Goal: Use online tool/utility: Utilize a website feature to perform a specific function

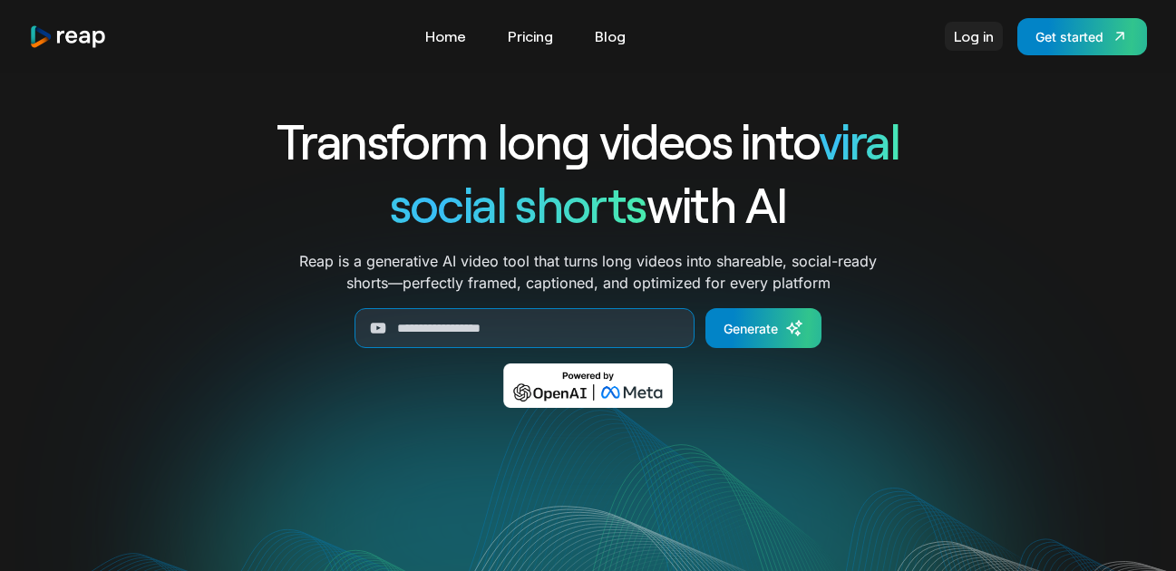
click at [969, 34] on link "Log in" at bounding box center [974, 36] width 58 height 29
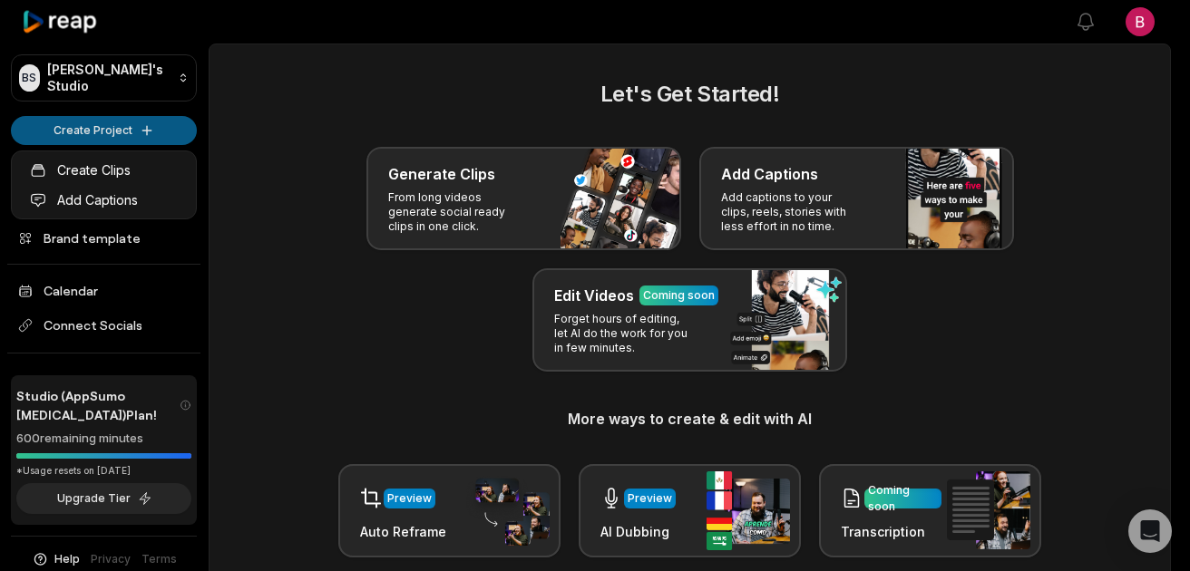
click at [90, 135] on html "BS Brent's Studio Create Project Home Projects Brand template Calendar Connect …" at bounding box center [595, 285] width 1190 height 571
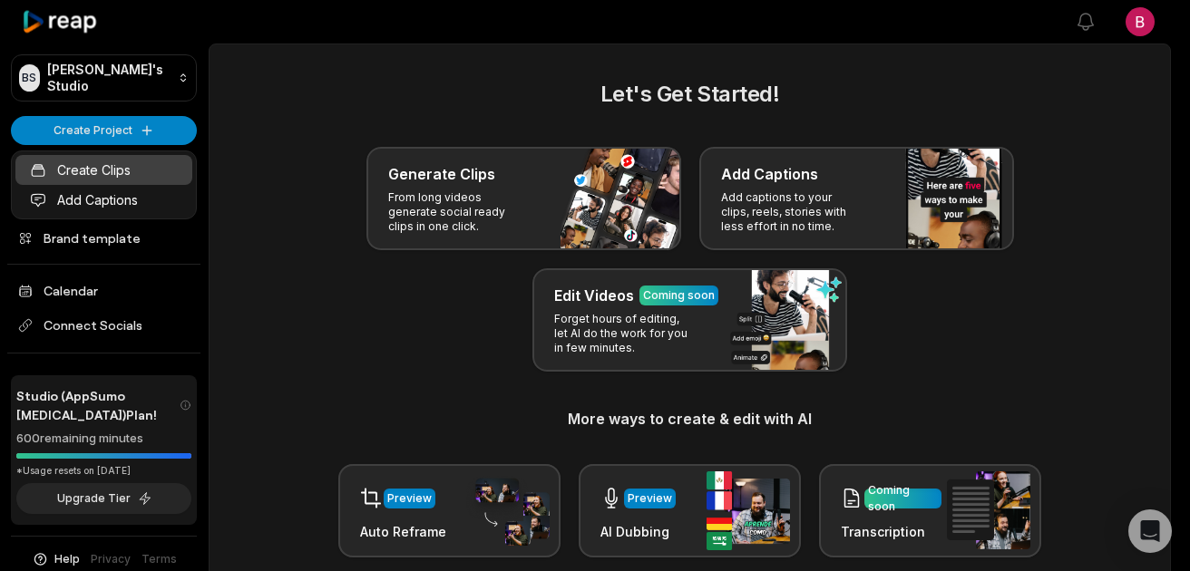
click at [117, 172] on link "Create Clips" at bounding box center [103, 170] width 177 height 30
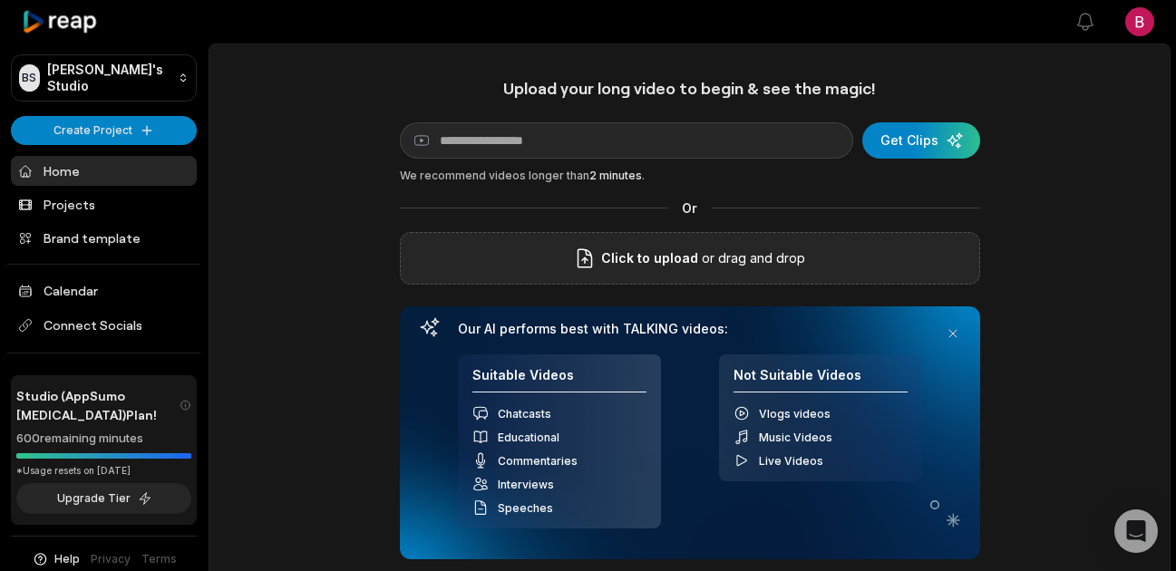
click at [678, 267] on span "Click to upload" at bounding box center [649, 259] width 97 height 22
click at [0, 0] on input "Click to upload" at bounding box center [0, 0] width 0 height 0
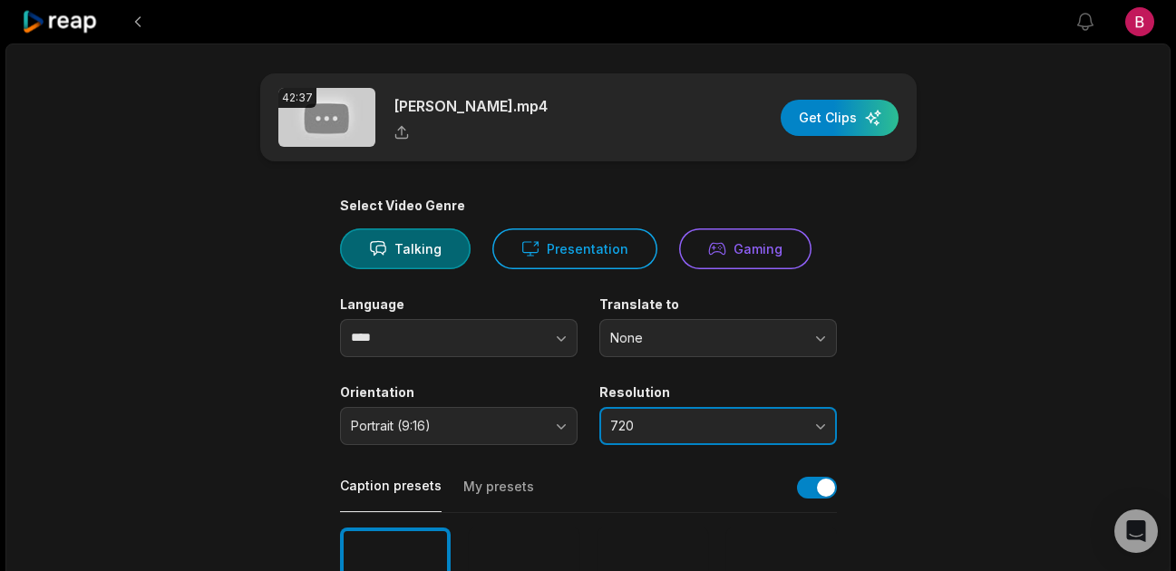
click at [821, 427] on button "720" at bounding box center [718, 426] width 238 height 38
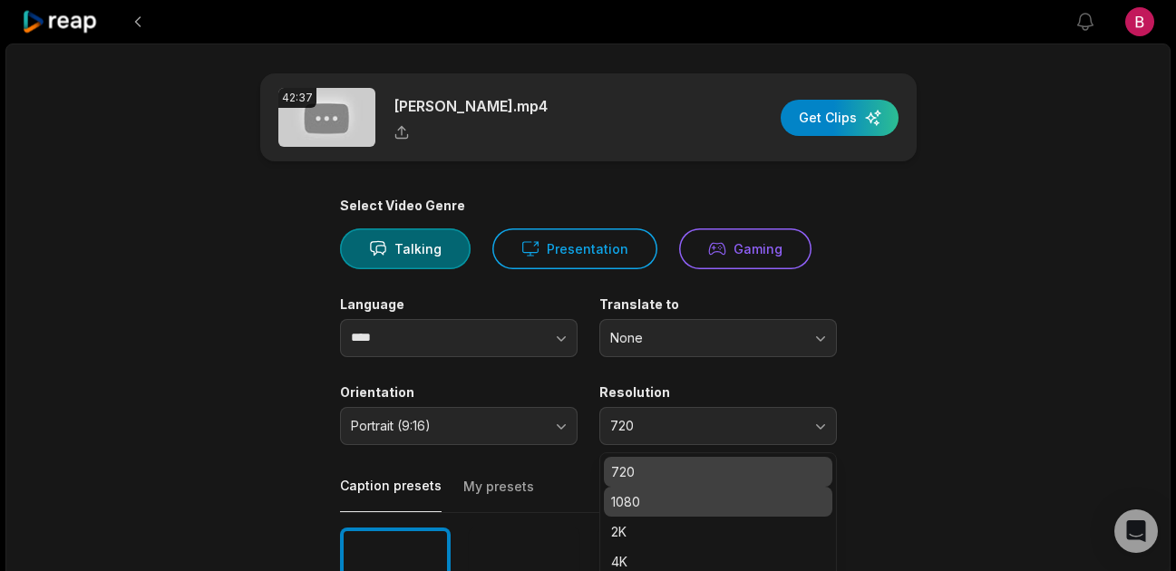
click at [746, 500] on p "1080" at bounding box center [718, 501] width 214 height 19
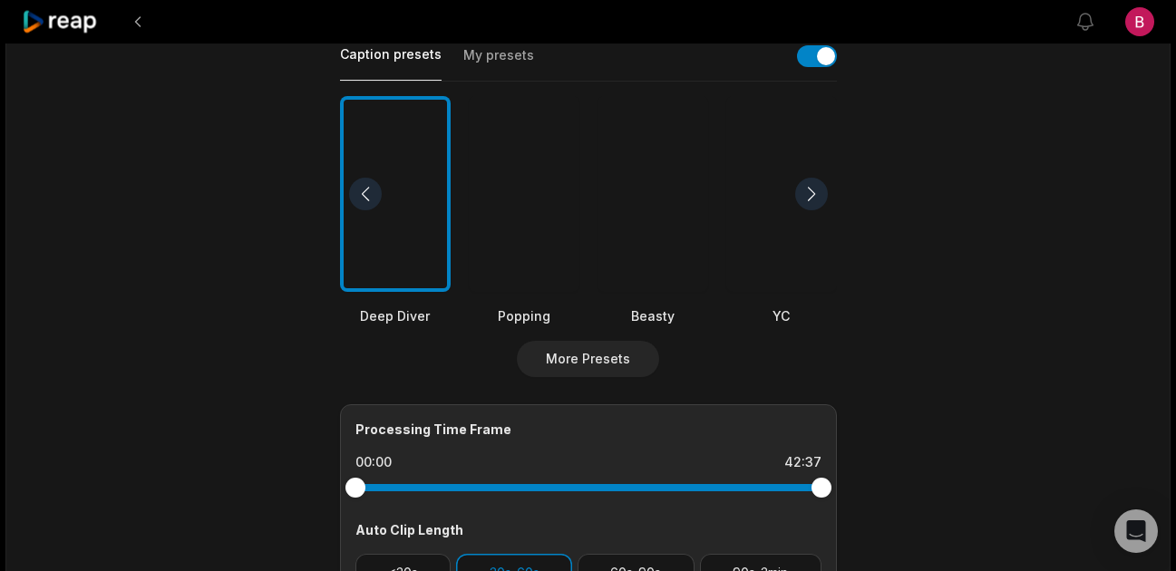
scroll to position [122, 0]
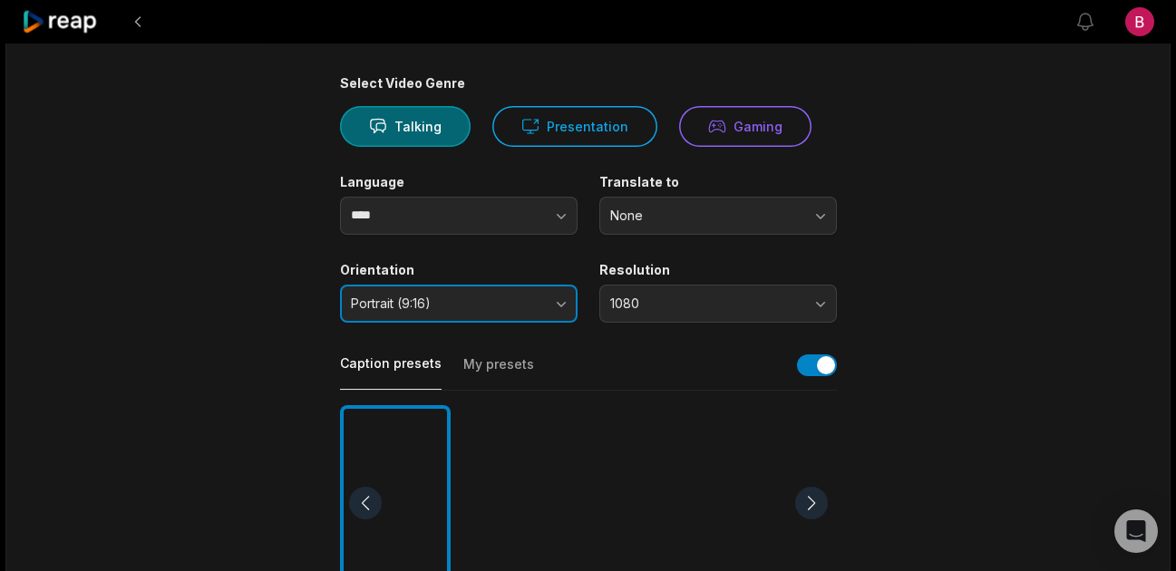
click at [555, 312] on button "Portrait (9:16)" at bounding box center [459, 304] width 238 height 38
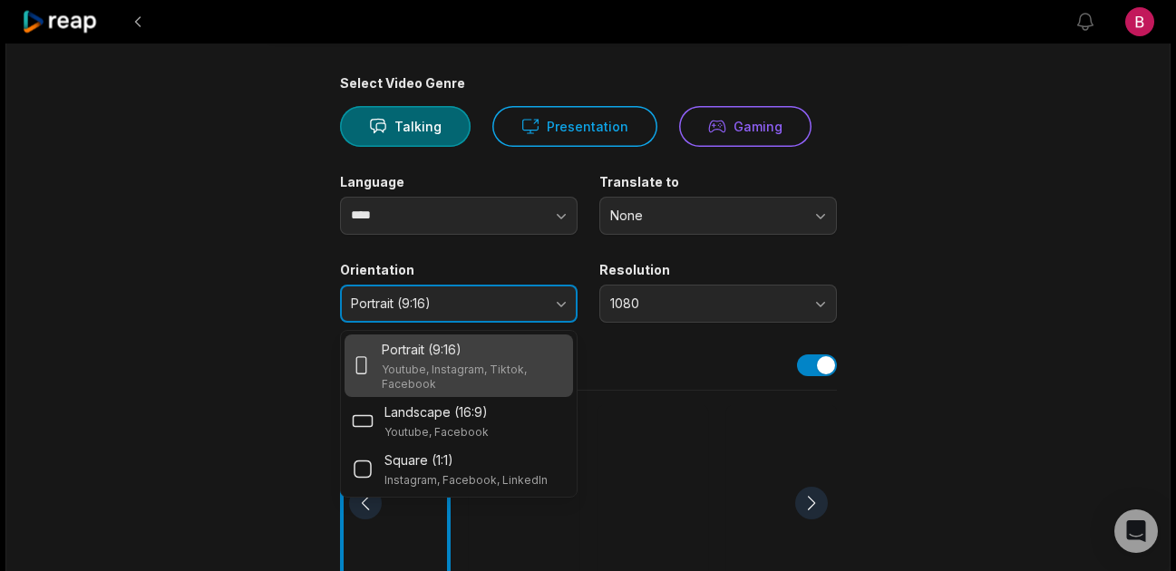
click at [554, 311] on button "Portrait (9:16)" at bounding box center [459, 304] width 238 height 38
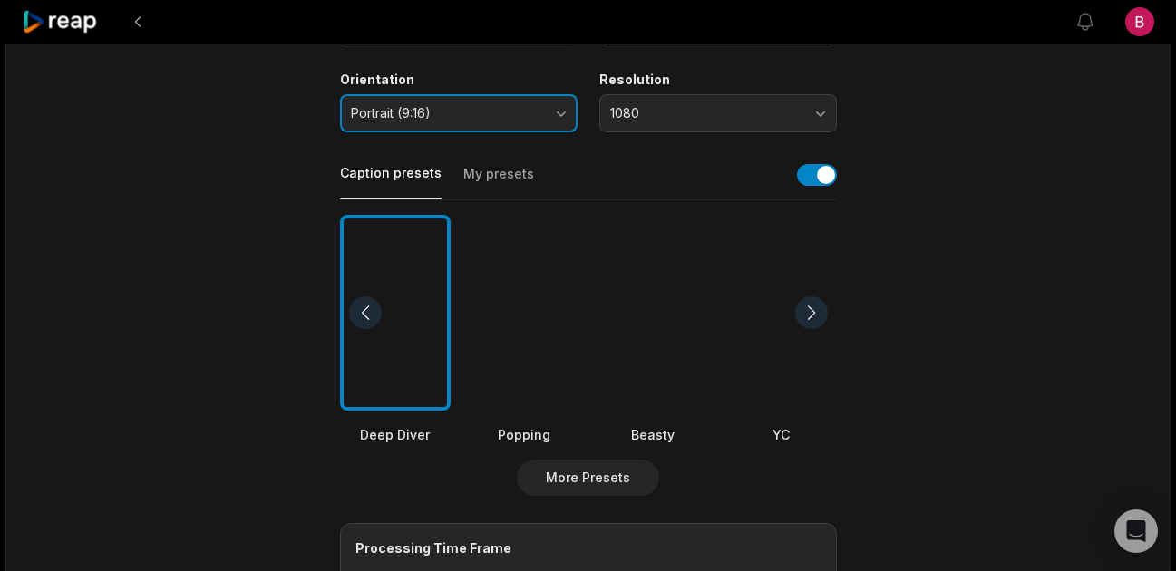
scroll to position [412, 0]
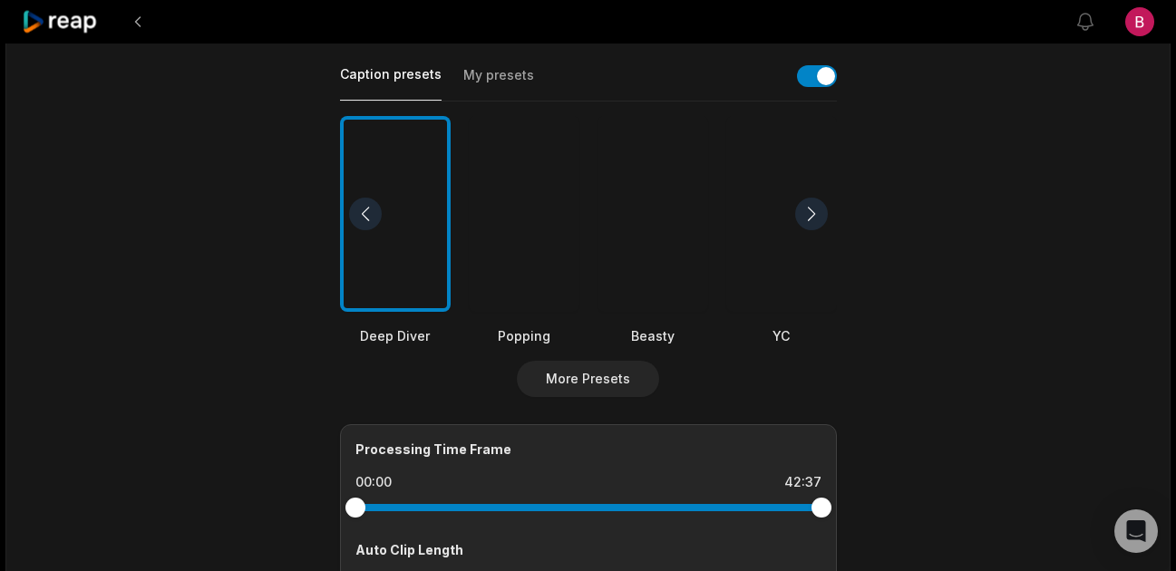
click at [682, 265] on div at bounding box center [652, 214] width 111 height 197
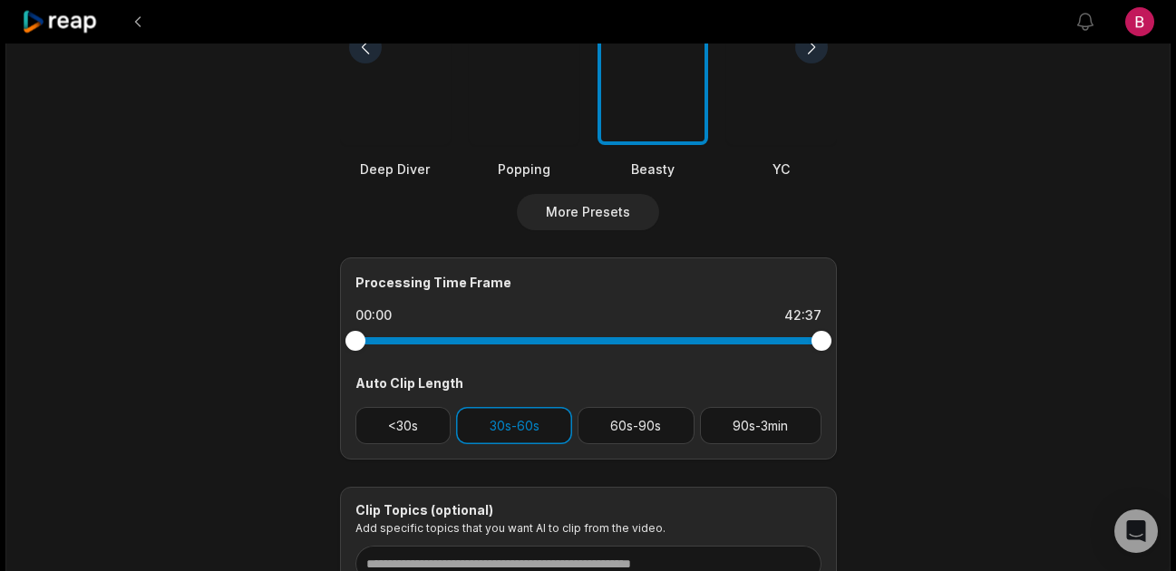
scroll to position [656, 0]
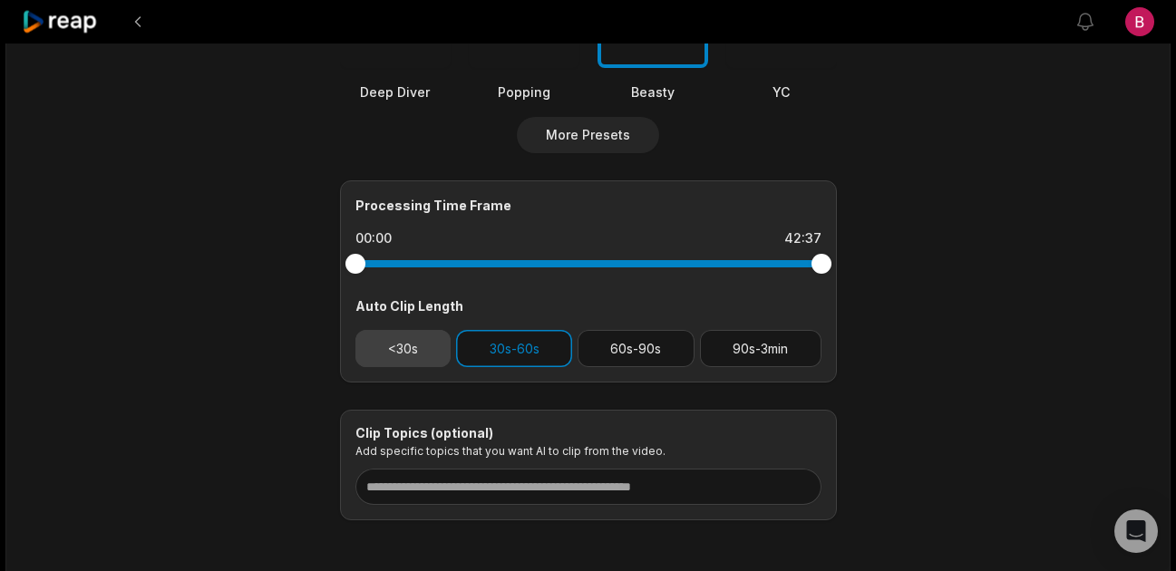
click at [426, 355] on button "<30s" at bounding box center [403, 348] width 96 height 37
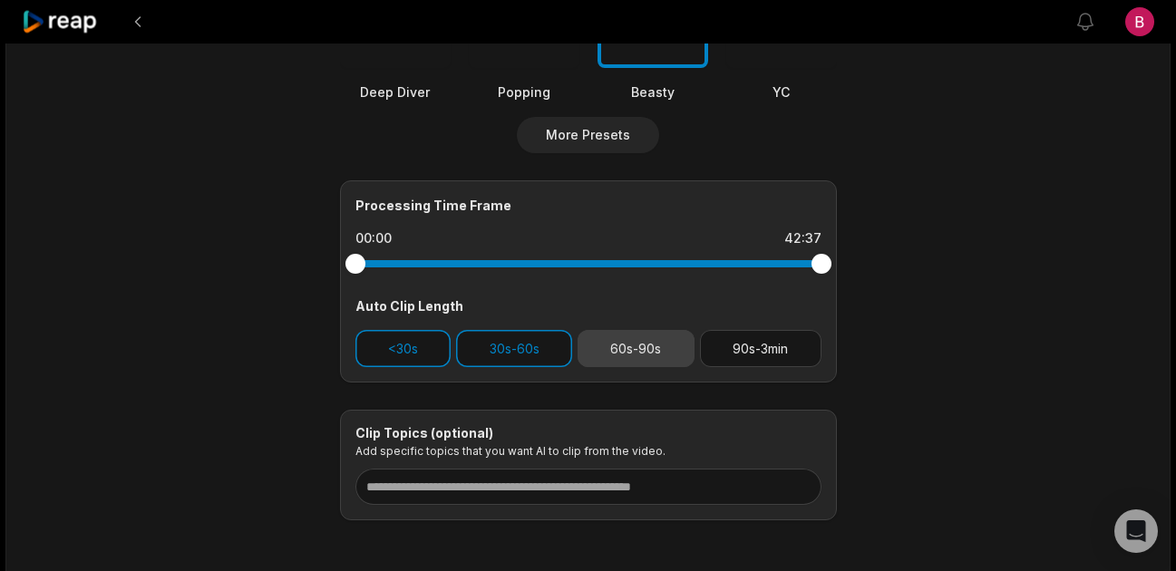
click at [658, 358] on button "60s-90s" at bounding box center [636, 348] width 117 height 37
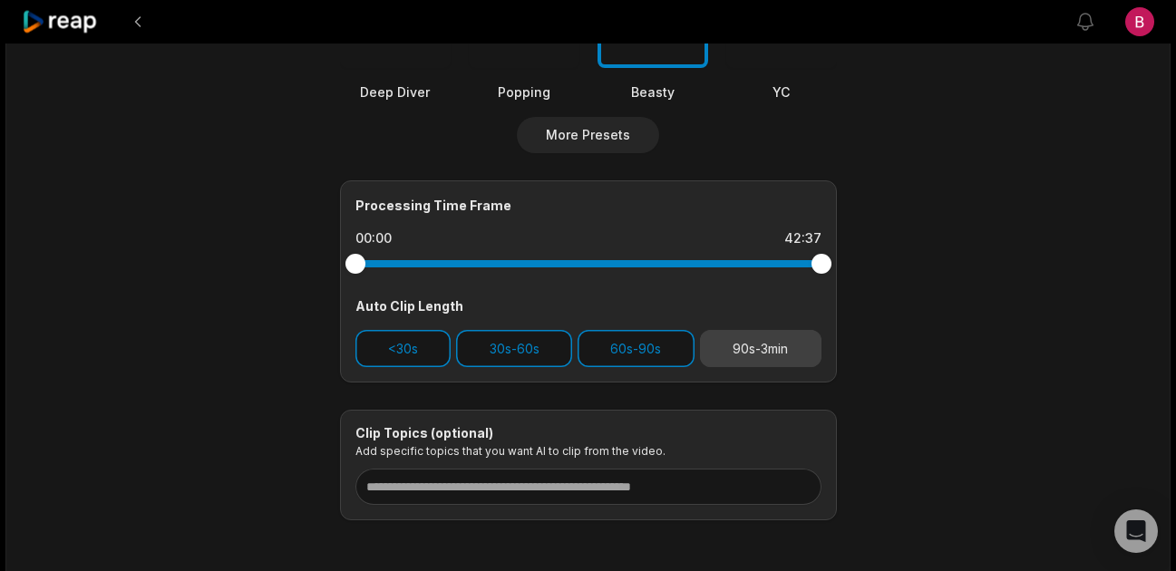
click at [750, 355] on button "90s-3min" at bounding box center [760, 348] width 121 height 37
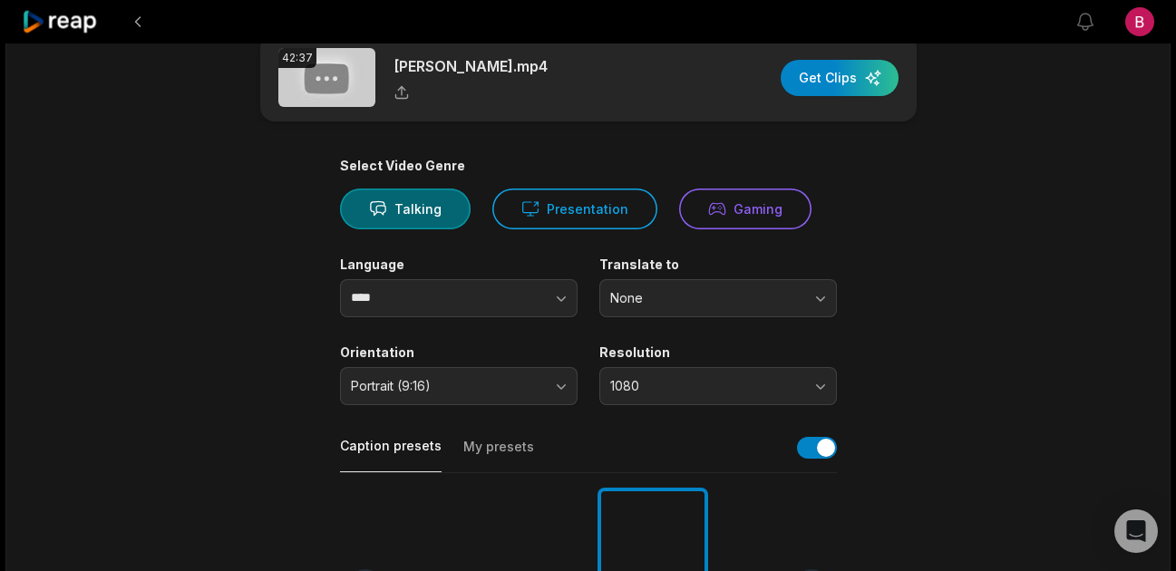
scroll to position [0, 0]
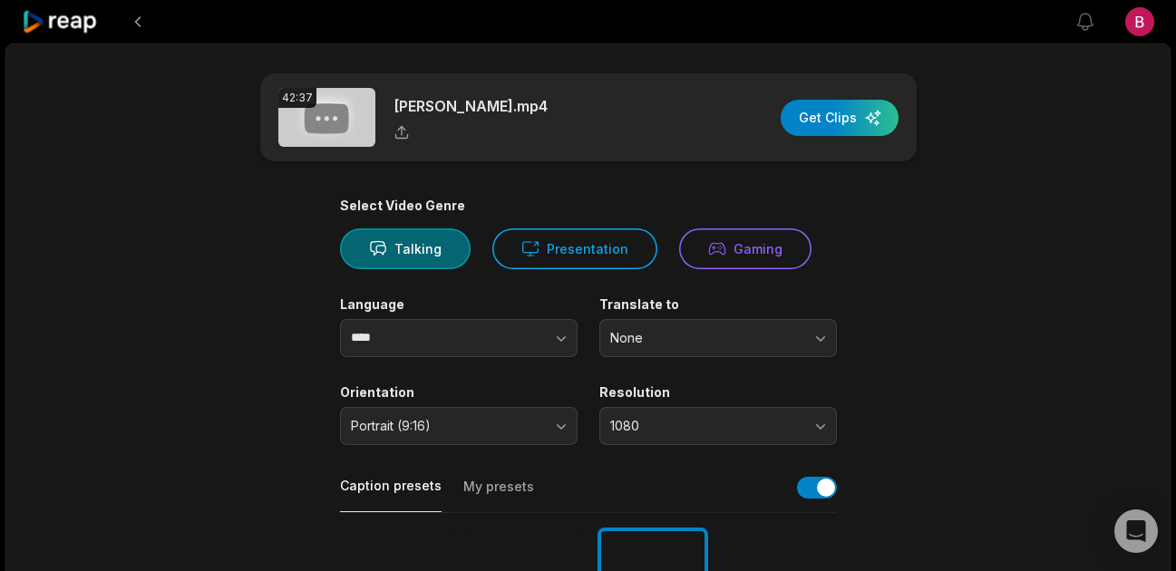
click at [831, 90] on div "42:37 Vince Carter.mp4 Get Clips" at bounding box center [588, 117] width 656 height 88
click at [837, 106] on div "button" at bounding box center [840, 118] width 118 height 36
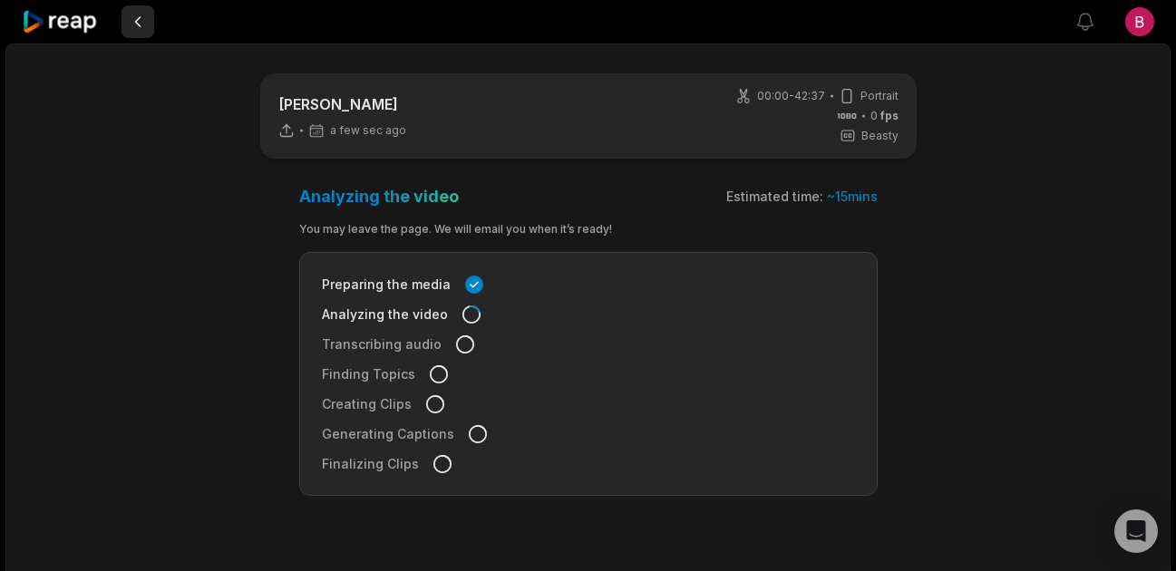
click at [146, 23] on button at bounding box center [137, 21] width 33 height 33
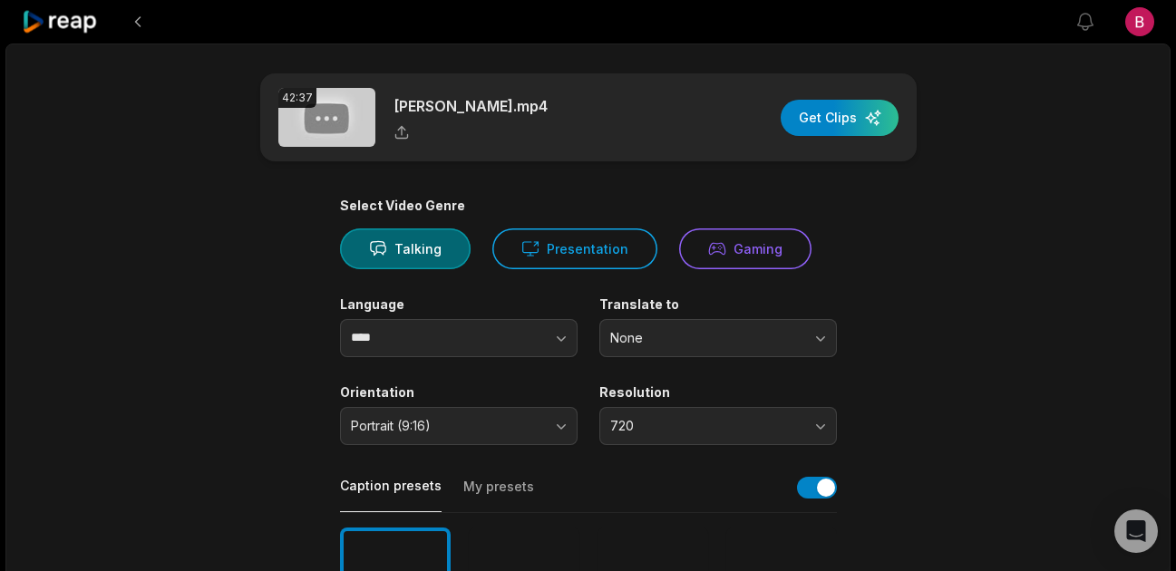
click at [155, 25] on div at bounding box center [548, 22] width 1053 height 44
click at [149, 25] on button at bounding box center [137, 21] width 33 height 33
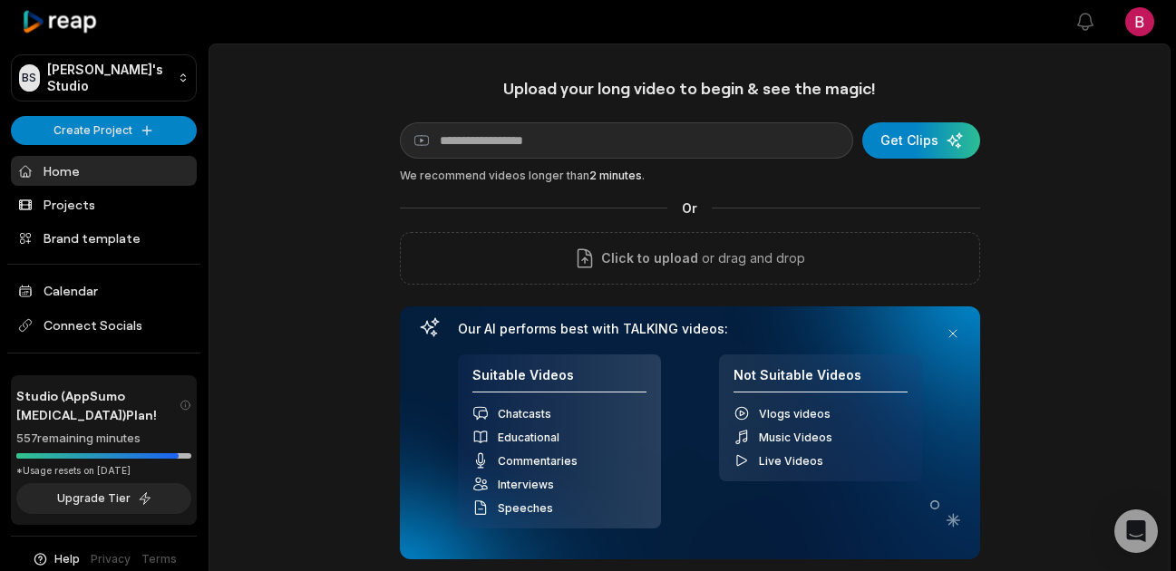
click at [74, 178] on link "Home" at bounding box center [104, 171] width 186 height 30
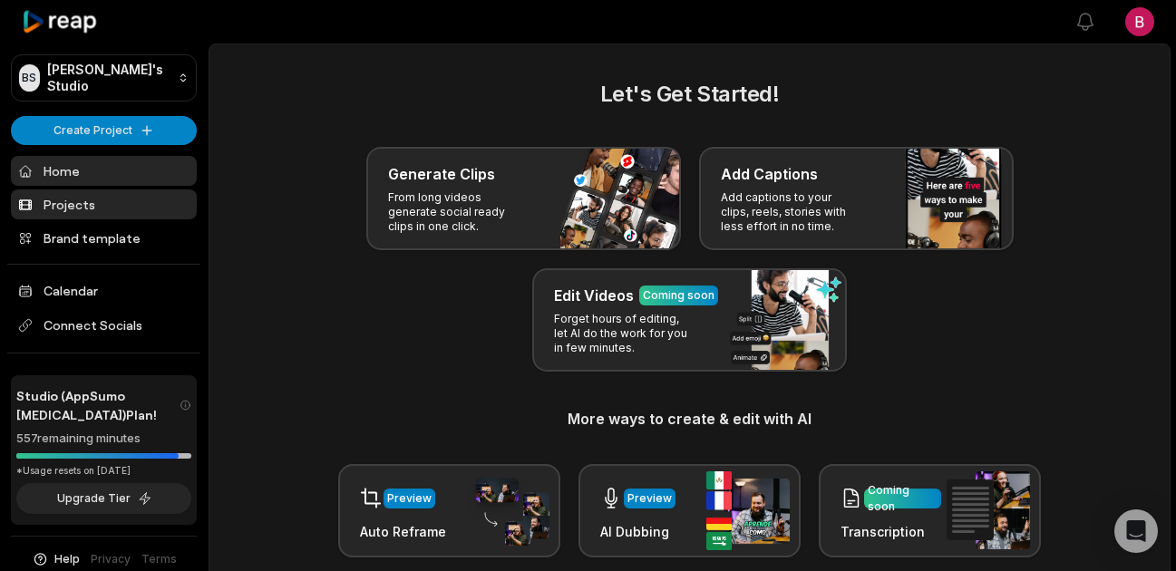
click at [112, 219] on link "Projects" at bounding box center [104, 204] width 186 height 30
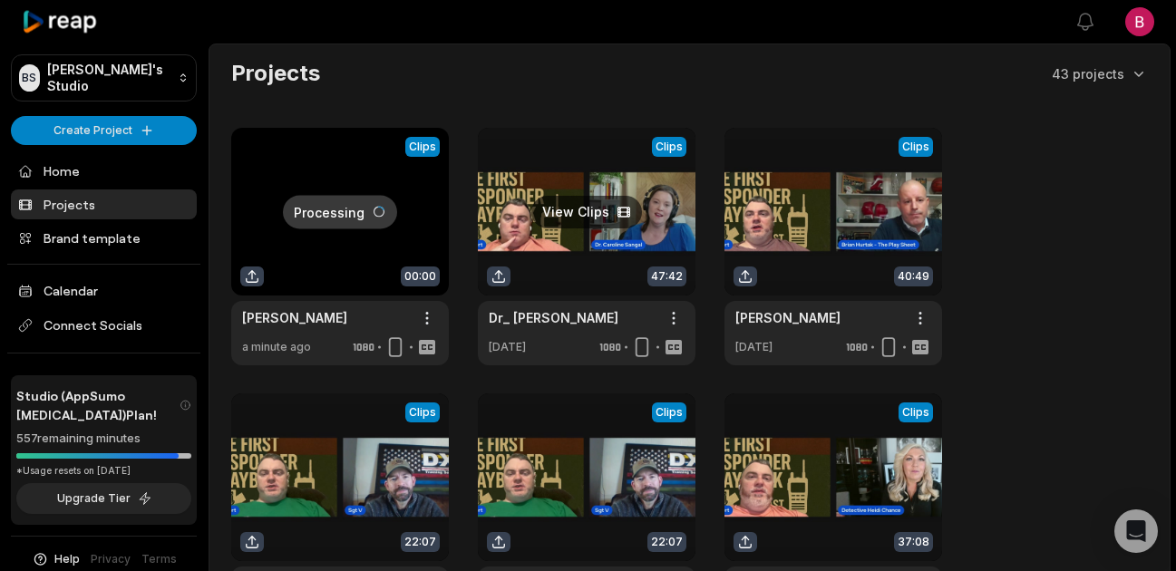
click at [608, 321] on link at bounding box center [587, 247] width 218 height 238
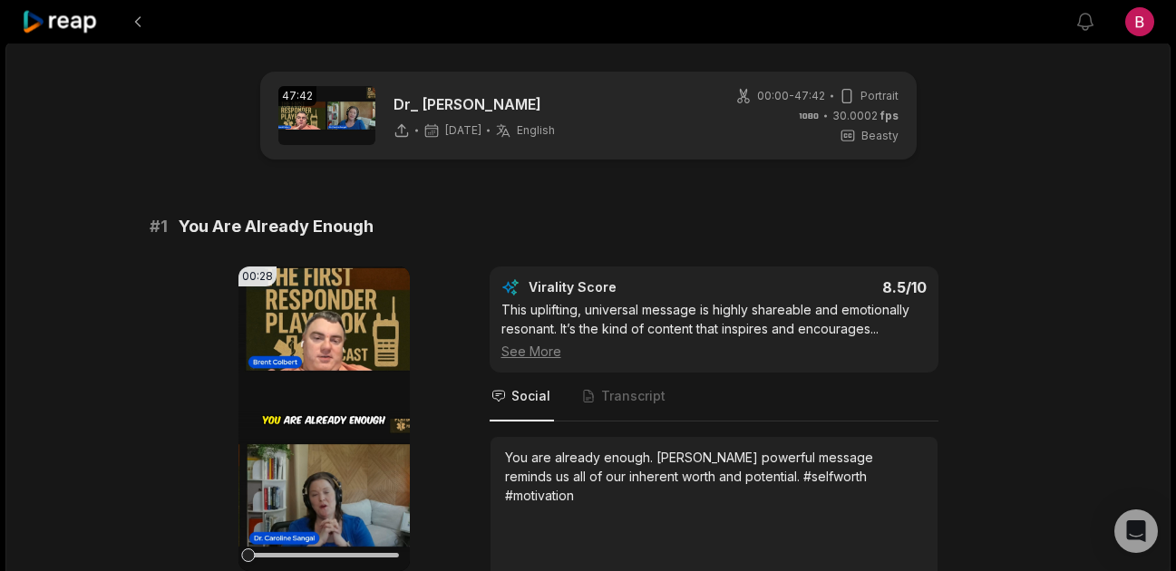
scroll to position [10, 0]
